Goal: Information Seeking & Learning: Learn about a topic

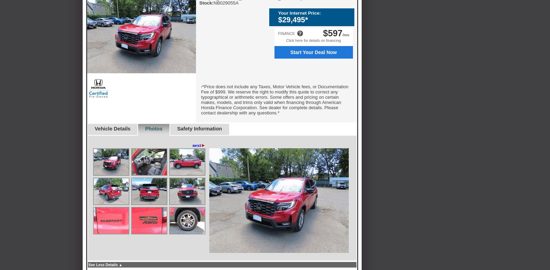
scroll to position [209, 0]
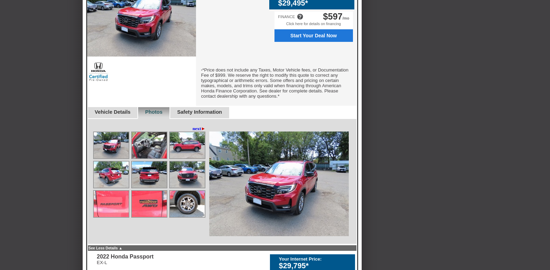
scroll to position [279, 0]
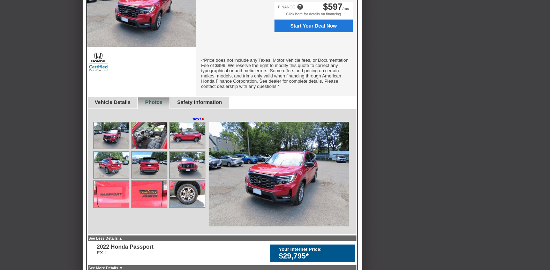
click at [113, 105] on link "Vehicle Details" at bounding box center [113, 102] width 36 height 6
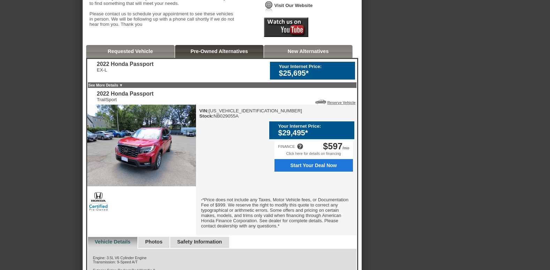
scroll to position [174, 0]
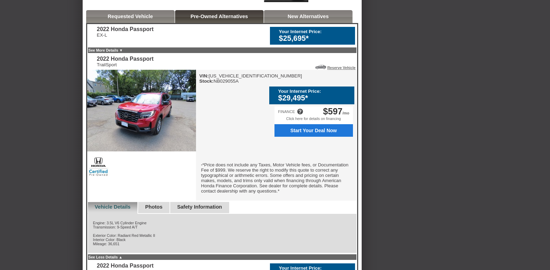
click at [162, 210] on link "Photos" at bounding box center [153, 207] width 17 height 6
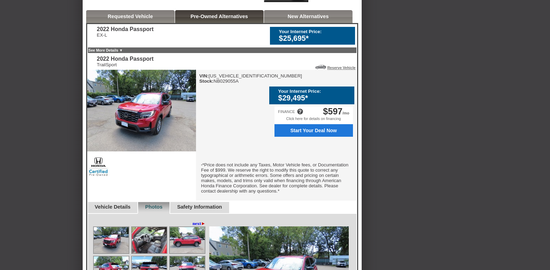
click at [139, 244] on img at bounding box center [149, 240] width 35 height 26
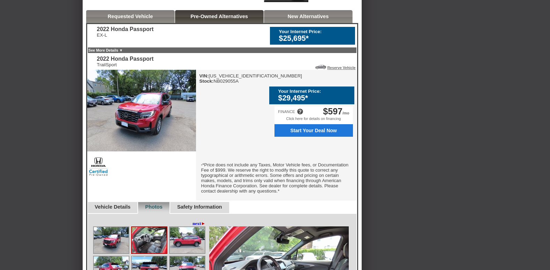
click at [186, 249] on img at bounding box center [187, 240] width 35 height 26
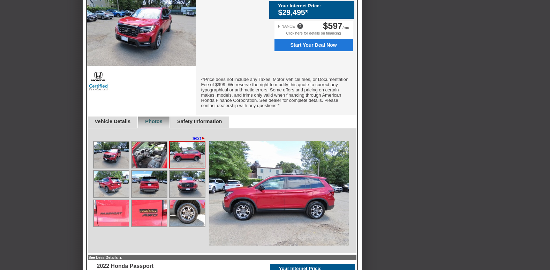
scroll to position [279, 0]
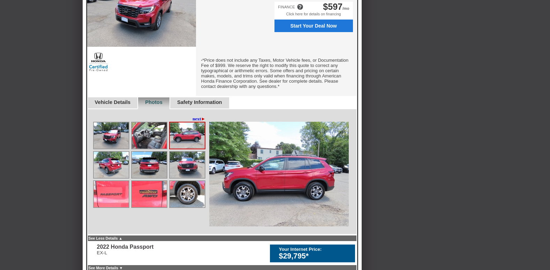
click at [192, 122] on link "next ►" at bounding box center [198, 119] width 13 height 6
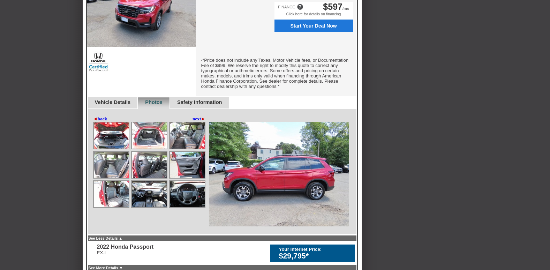
click at [308, 168] on img at bounding box center [278, 174] width 139 height 105
click at [114, 146] on img at bounding box center [111, 135] width 35 height 26
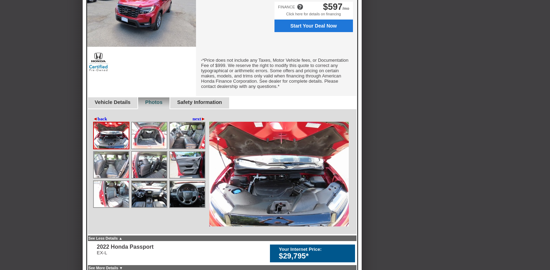
click at [140, 145] on img at bounding box center [149, 135] width 35 height 26
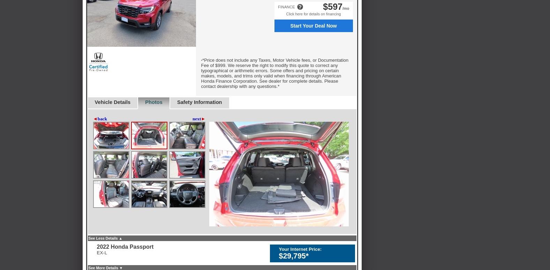
click at [169, 145] on div at bounding box center [187, 136] width 36 height 28
click at [178, 145] on img at bounding box center [187, 135] width 35 height 26
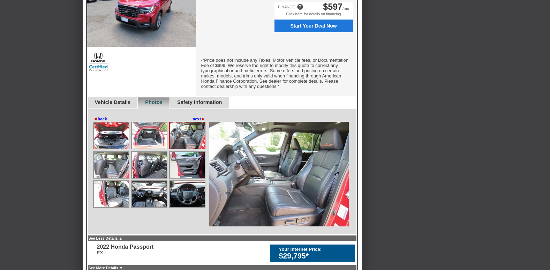
click at [120, 105] on link "Vehicle Details" at bounding box center [113, 102] width 36 height 6
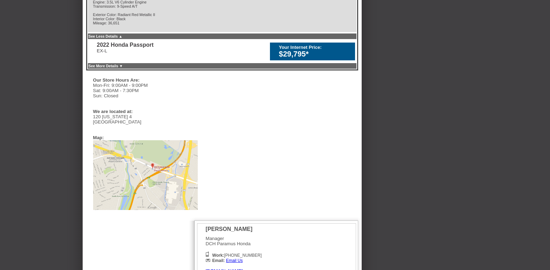
scroll to position [256, 0]
